Goal: Information Seeking & Learning: Learn about a topic

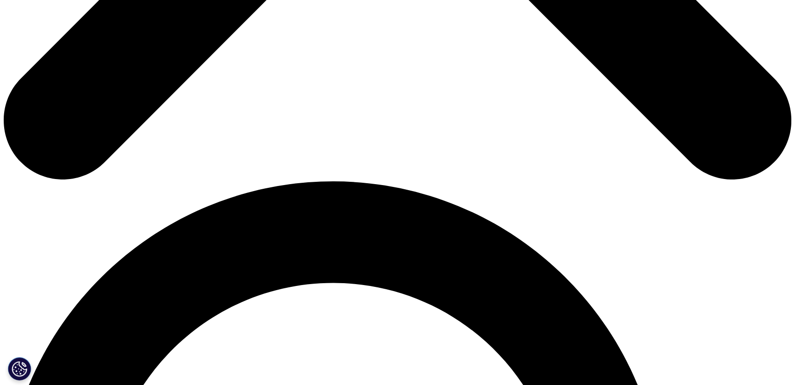
scroll to position [639, 0]
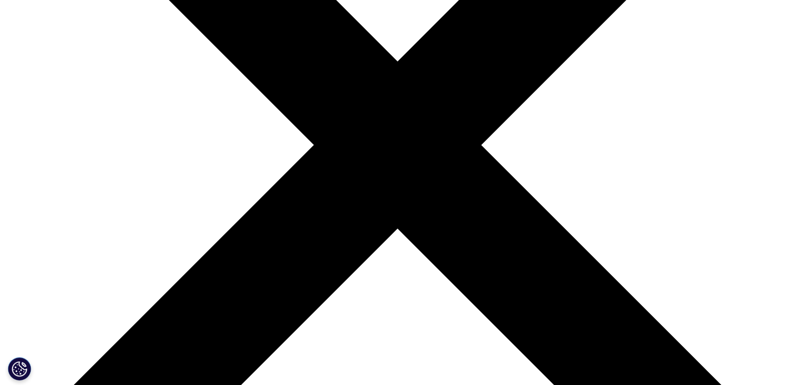
scroll to position [287, 0]
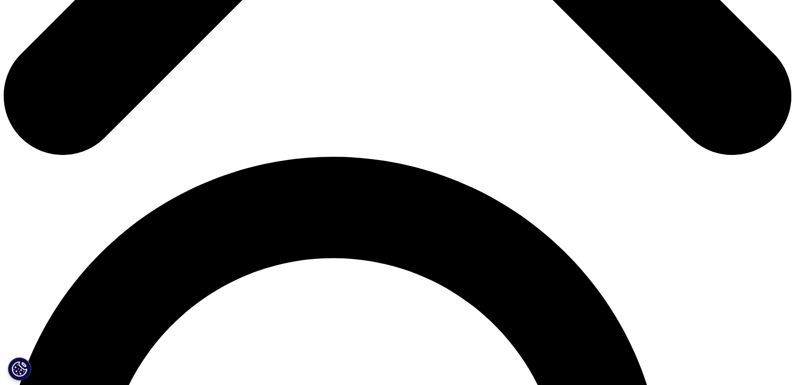
scroll to position [634, 0]
